Goal: Download file/media

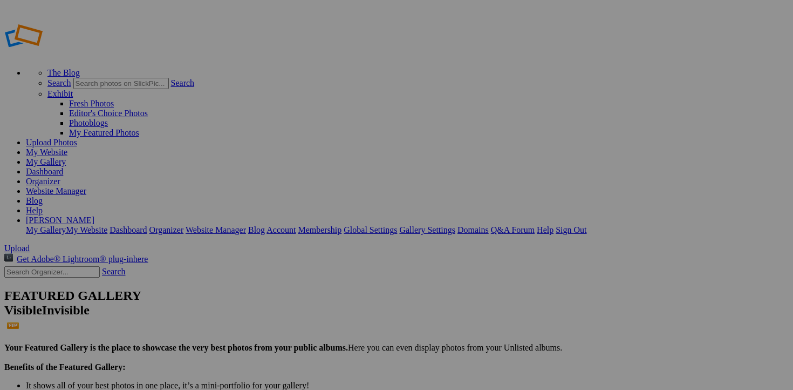
scroll to position [166, 0]
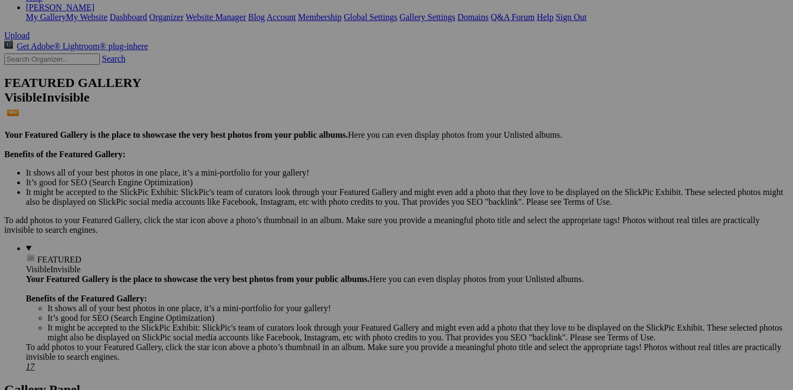
scroll to position [213, 0]
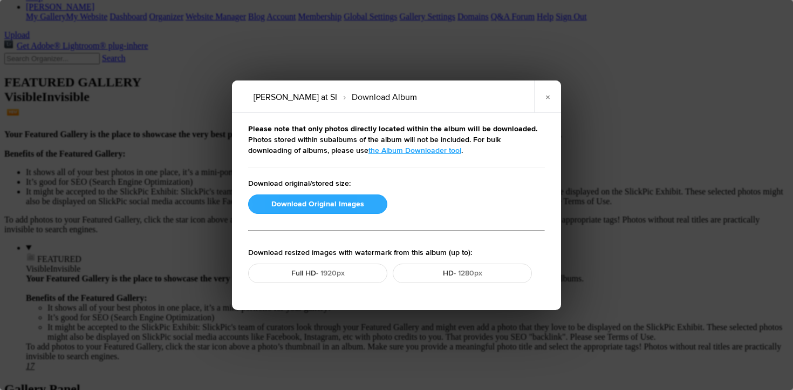
click at [306, 201] on button "Download Original Images" at bounding box center [317, 203] width 139 height 19
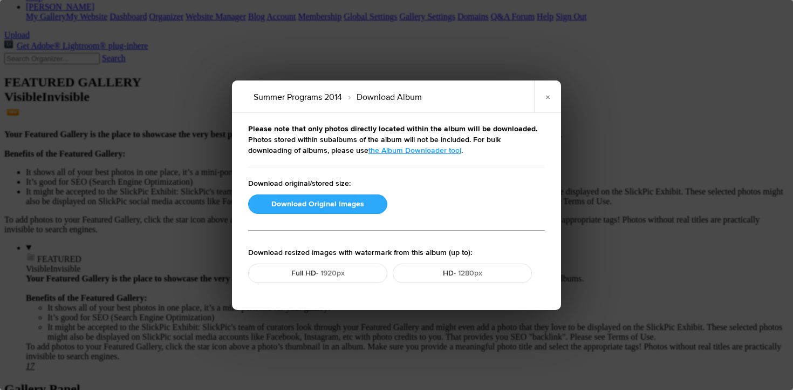
click at [311, 205] on button "Download Original Images" at bounding box center [317, 203] width 139 height 19
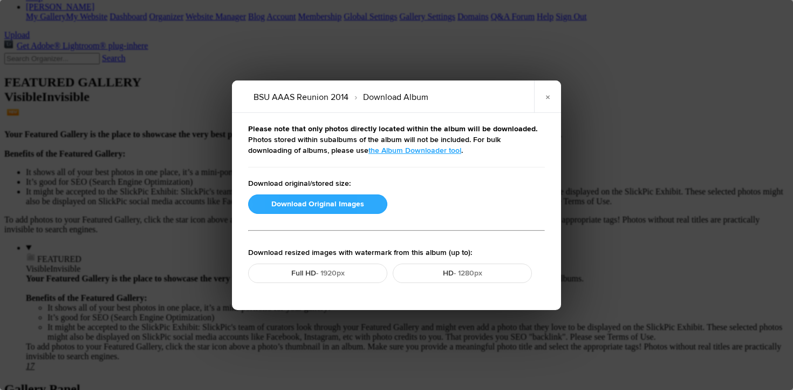
click at [295, 203] on button "Download Original Images" at bounding box center [317, 203] width 139 height 19
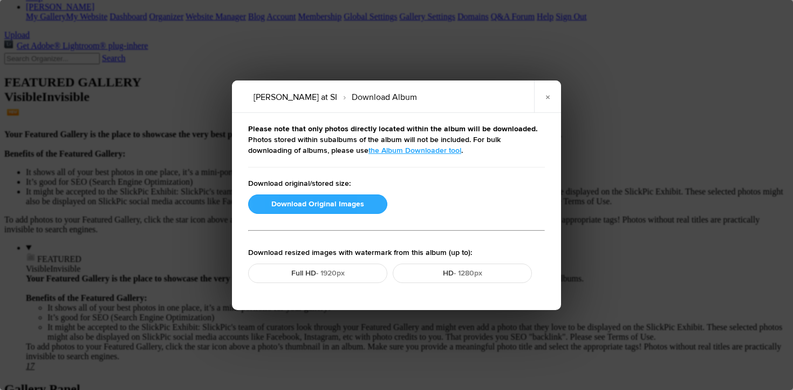
click at [334, 201] on button "Download Original Images" at bounding box center [317, 203] width 139 height 19
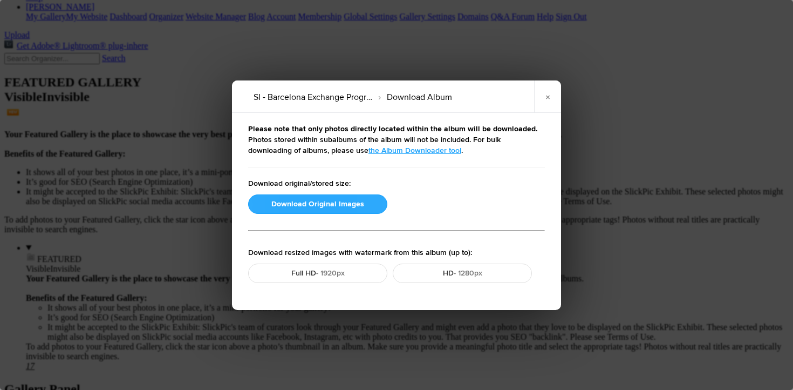
click at [321, 207] on button "Download Original Images" at bounding box center [317, 203] width 139 height 19
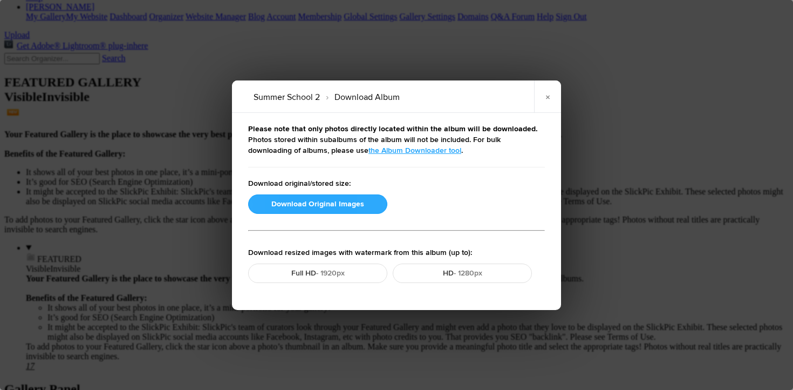
click at [306, 204] on button "Download Original Images" at bounding box center [317, 203] width 139 height 19
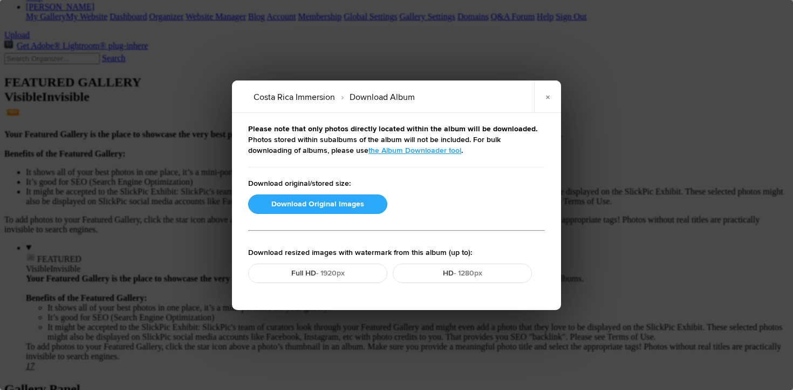
click at [301, 205] on button "Download Original Images" at bounding box center [317, 203] width 139 height 19
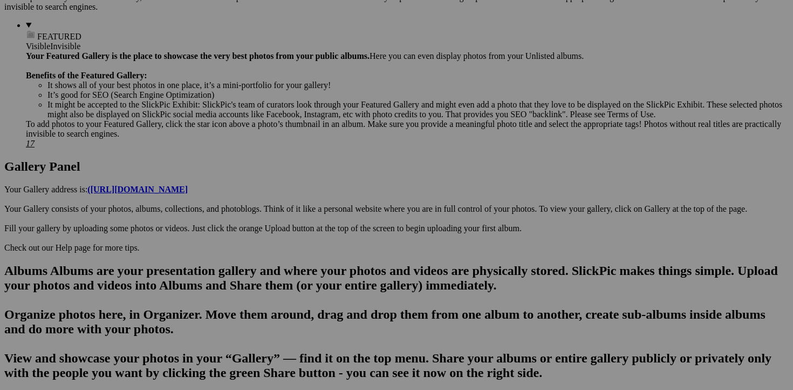
scroll to position [436, 0]
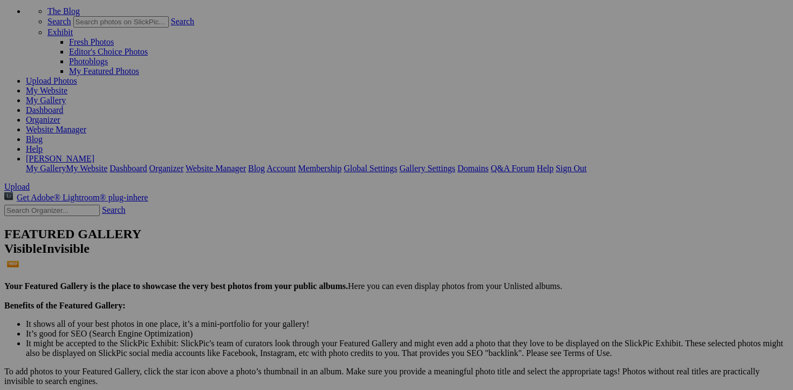
scroll to position [161, 0]
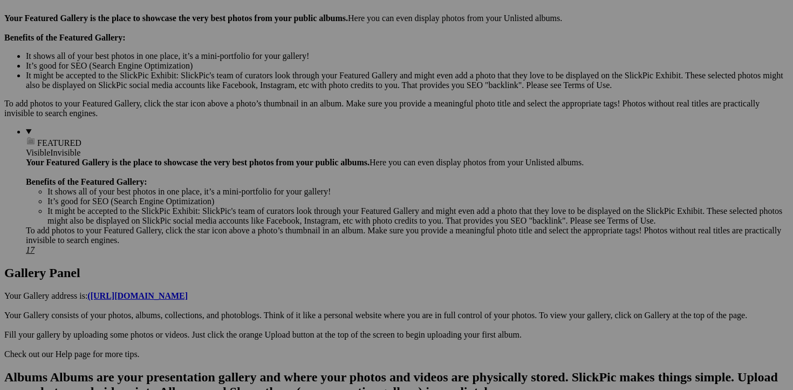
scroll to position [328, 0]
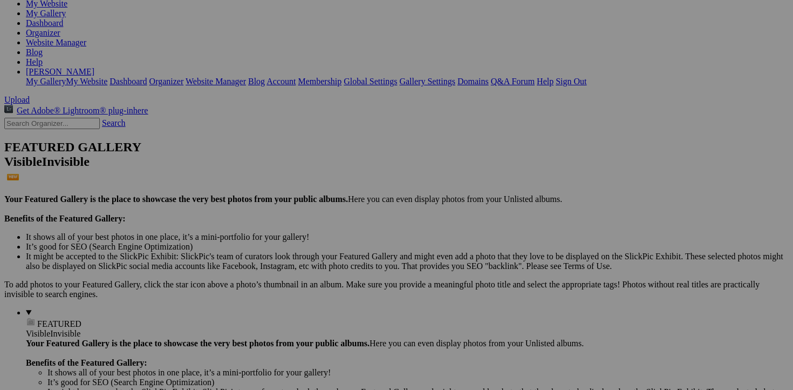
scroll to position [166, 0]
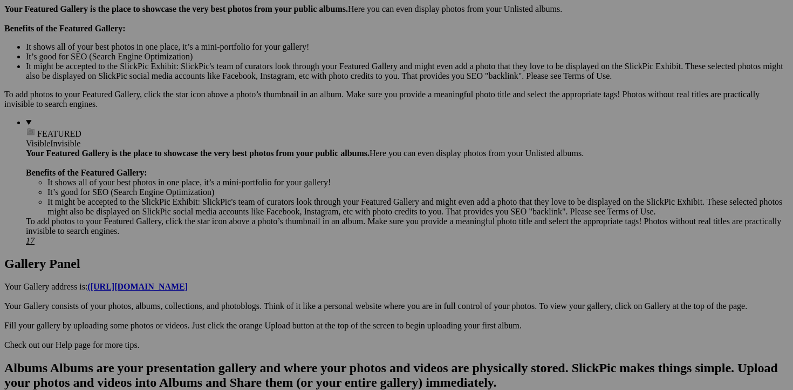
scroll to position [334, 0]
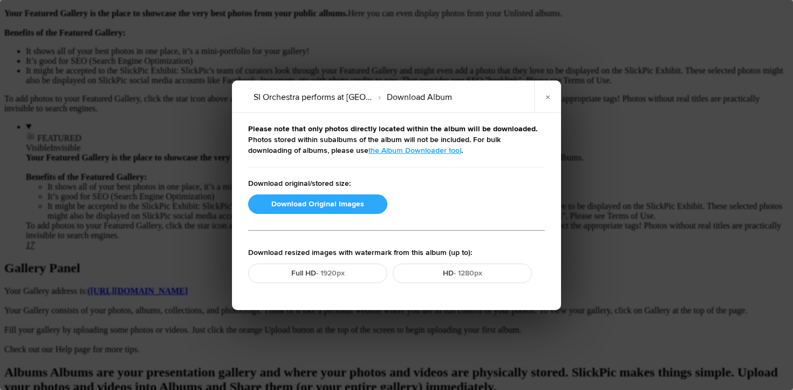
click at [283, 202] on button "Download Original Images" at bounding box center [317, 203] width 139 height 19
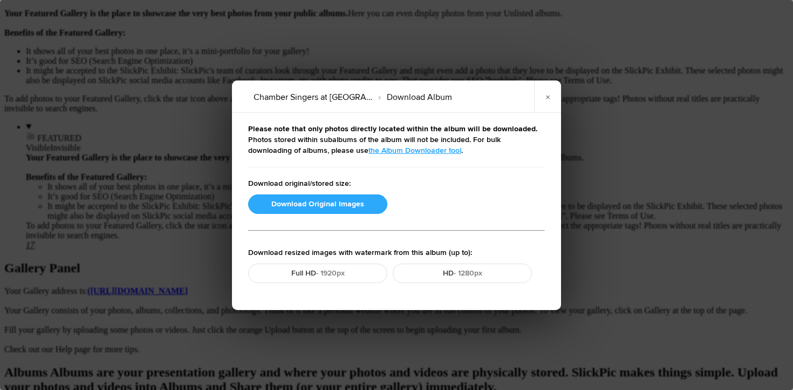
click at [324, 205] on button "Download Original Images" at bounding box center [317, 203] width 139 height 19
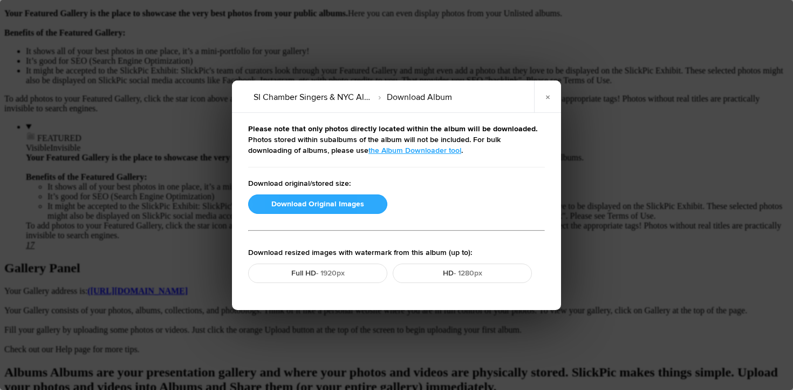
click at [340, 203] on button "Download Original Images" at bounding box center [317, 203] width 139 height 19
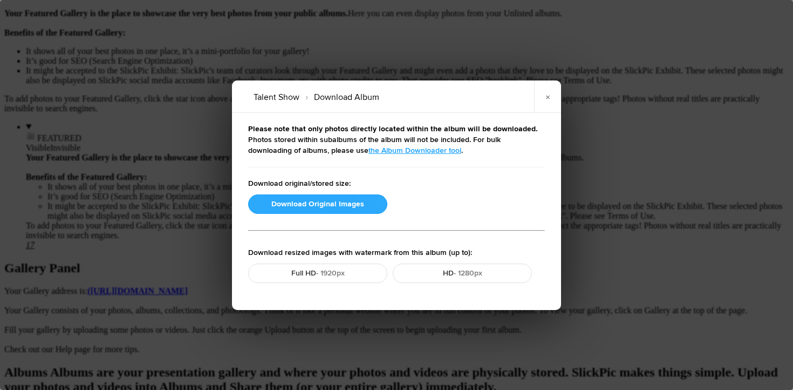
click at [311, 206] on button "Download Original Images" at bounding box center [317, 203] width 139 height 19
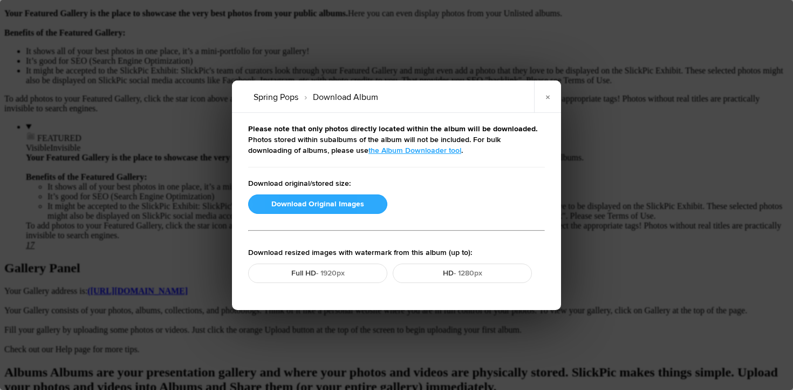
click at [300, 209] on button "Download Original Images" at bounding box center [317, 203] width 139 height 19
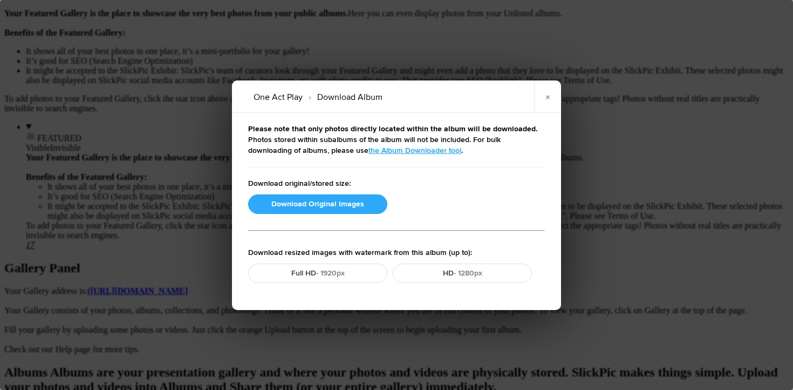
click at [315, 205] on button "Download Original Images" at bounding box center [317, 203] width 139 height 19
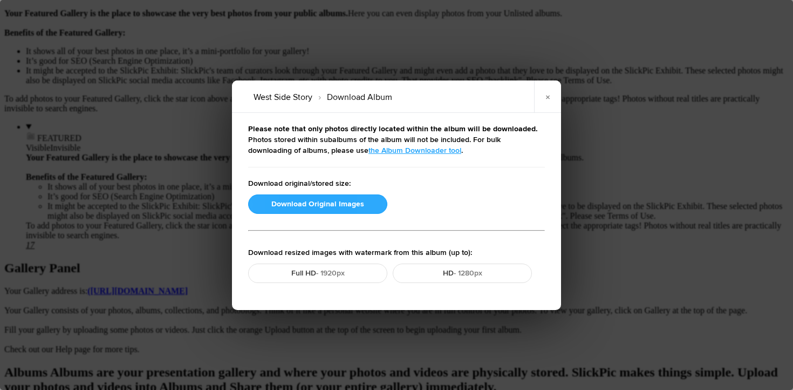
click at [311, 199] on button "Download Original Images" at bounding box center [317, 203] width 139 height 19
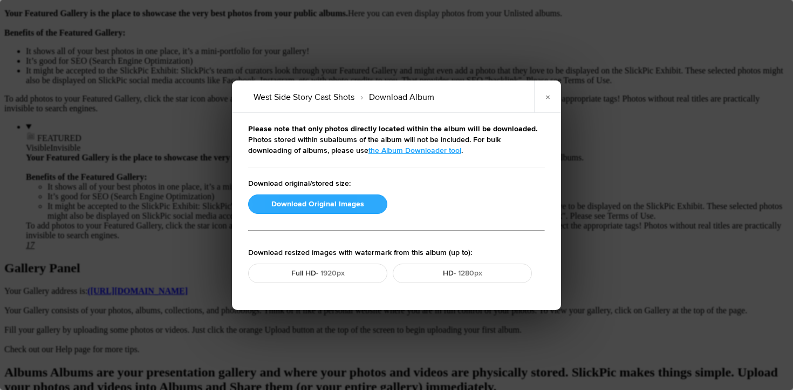
click at [324, 206] on button "Download Original Images" at bounding box center [317, 203] width 139 height 19
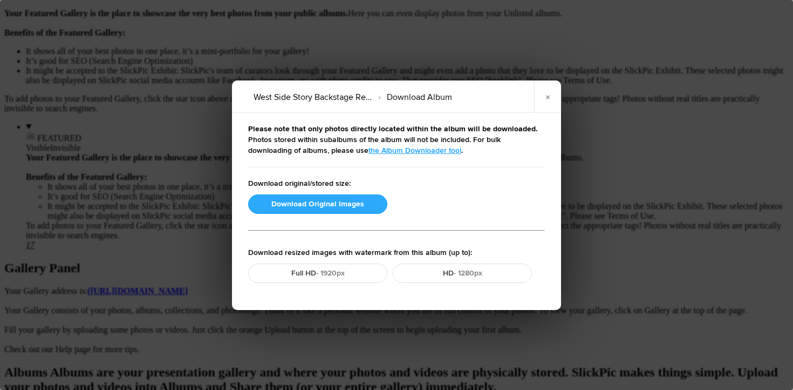
click at [326, 200] on button "Download Original Images" at bounding box center [317, 203] width 139 height 19
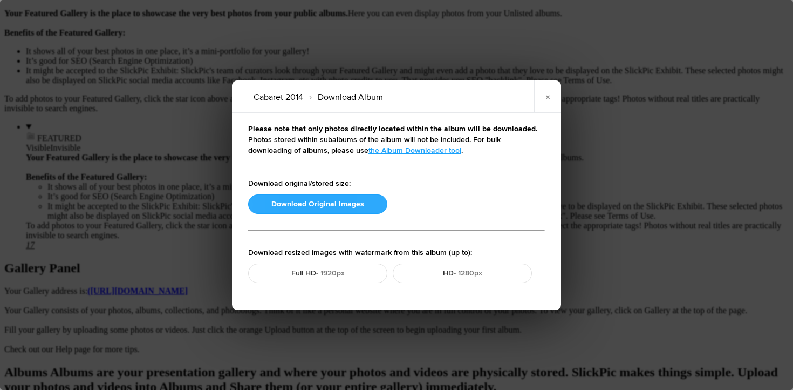
click at [310, 202] on button "Download Original Images" at bounding box center [317, 203] width 139 height 19
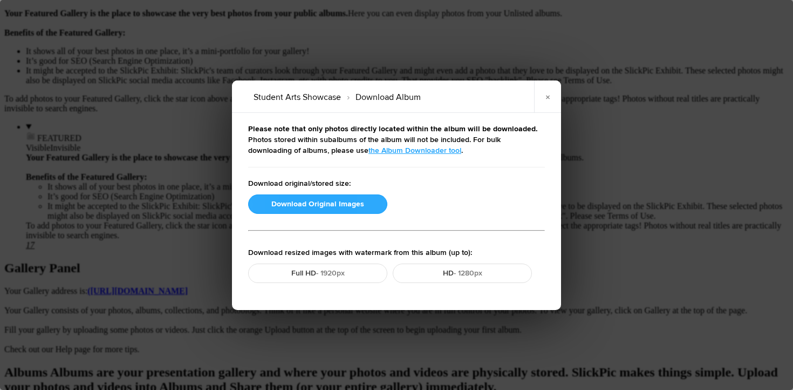
click at [293, 201] on button "Download Original Images" at bounding box center [317, 203] width 139 height 19
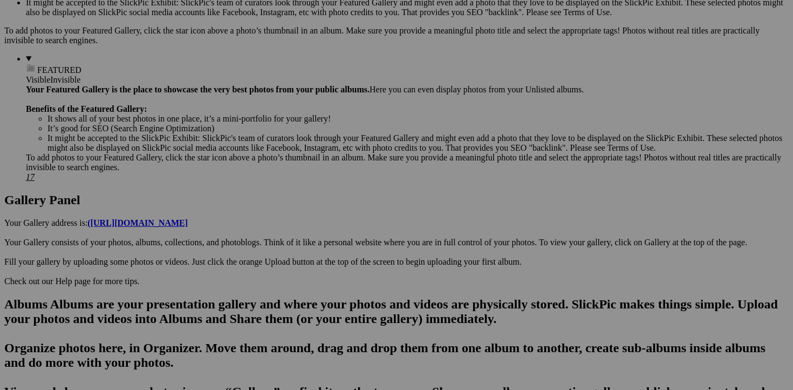
scroll to position [415, 0]
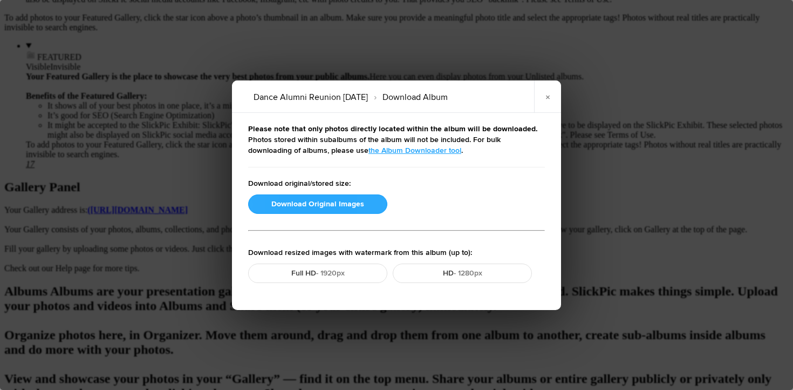
click at [296, 203] on button "Download Original Images" at bounding box center [317, 203] width 139 height 19
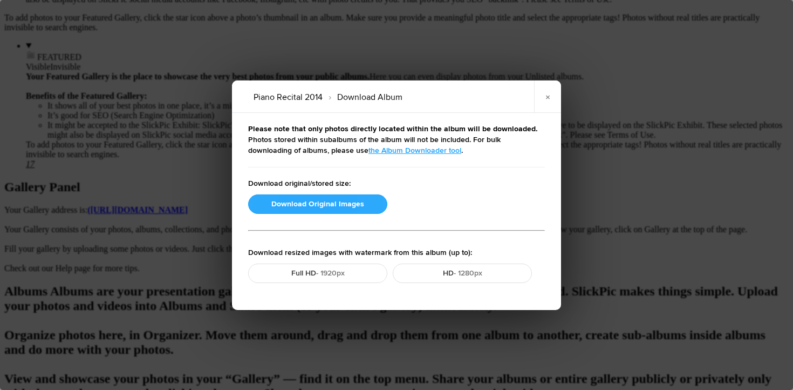
click at [295, 202] on button "Download Original Images" at bounding box center [317, 203] width 139 height 19
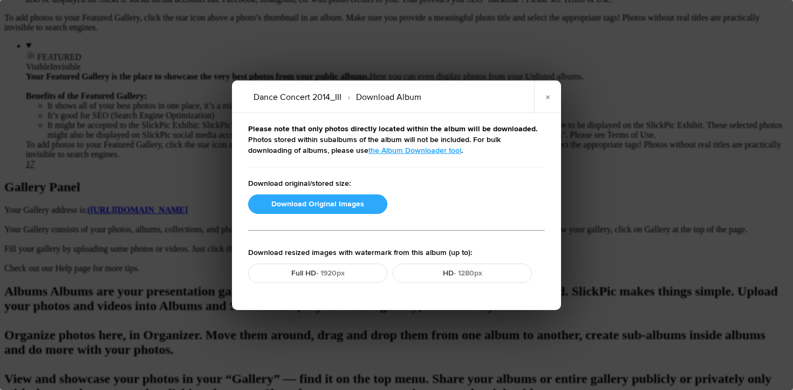
click at [282, 206] on button "Download Original Images" at bounding box center [317, 203] width 139 height 19
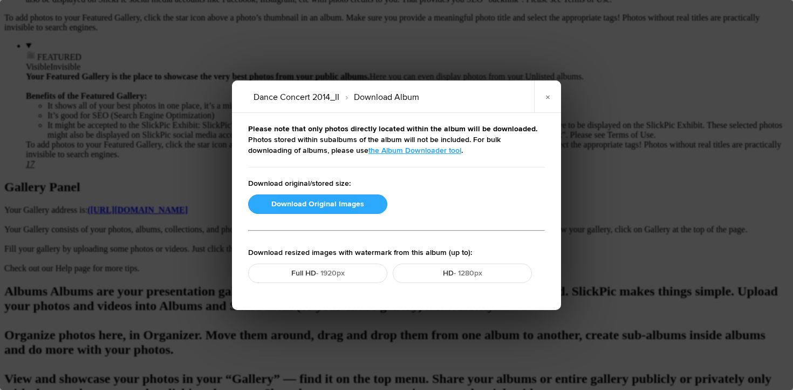
click at [311, 202] on button "Download Original Images" at bounding box center [317, 203] width 139 height 19
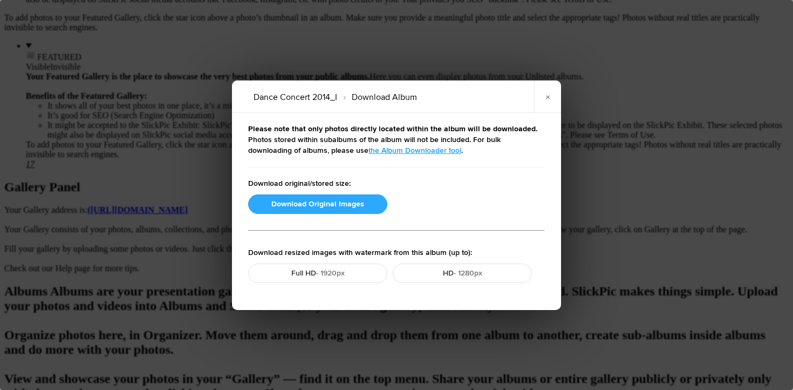
click at [310, 201] on button "Download Original Images" at bounding box center [317, 203] width 139 height 19
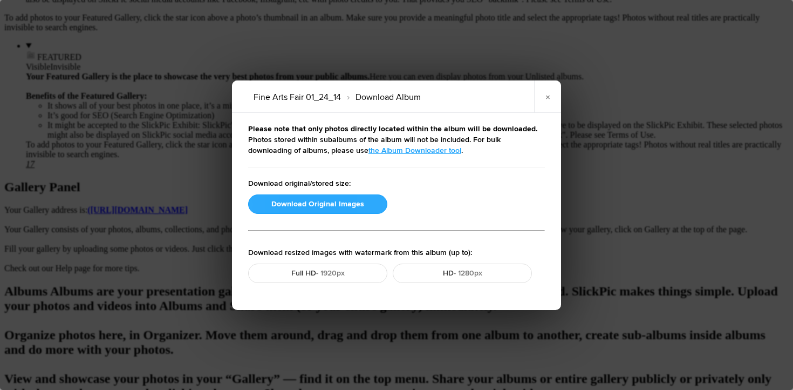
click at [289, 200] on button "Download Original Images" at bounding box center [317, 203] width 139 height 19
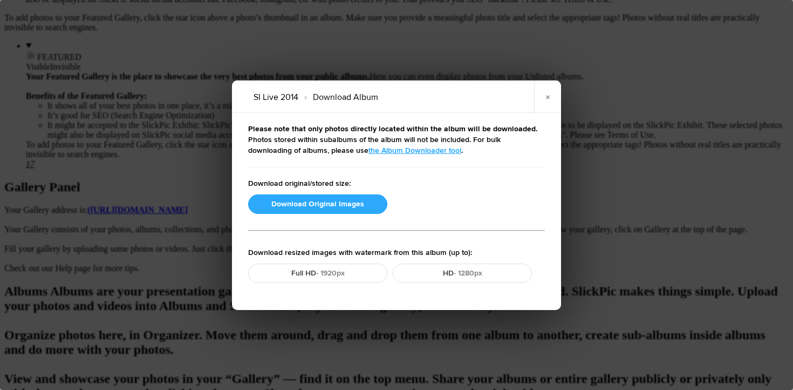
click at [310, 204] on button "Download Original Images" at bounding box center [317, 203] width 139 height 19
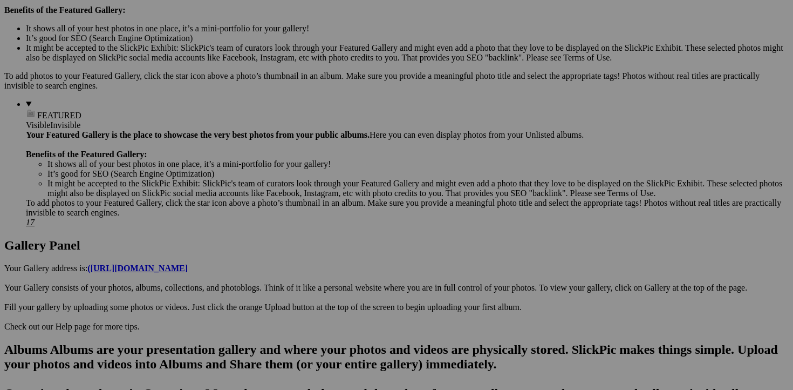
scroll to position [351, 0]
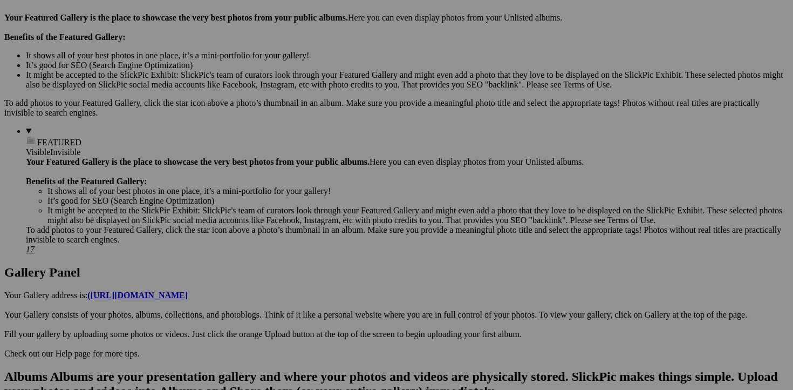
scroll to position [325, 0]
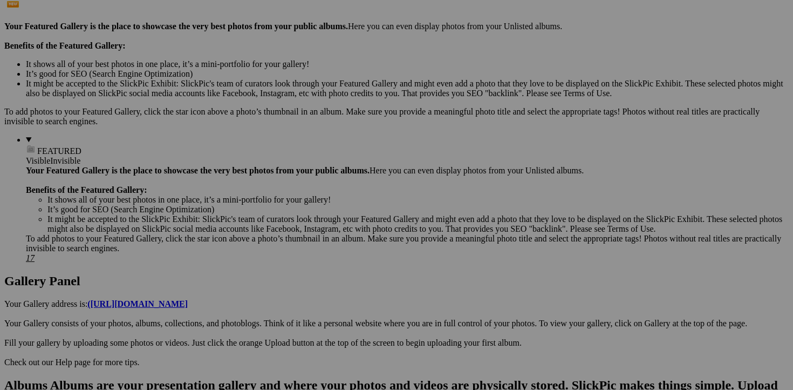
scroll to position [0, 0]
